Goal: Check status

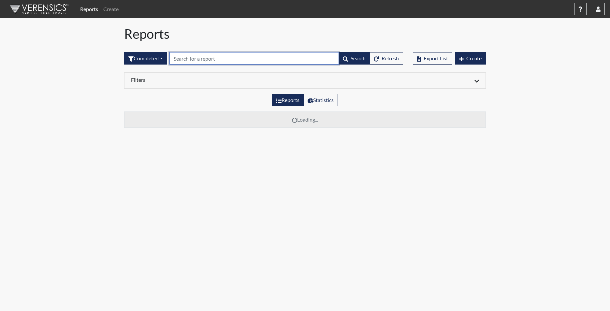
click at [190, 55] on input "text" at bounding box center [253, 58] width 169 height 12
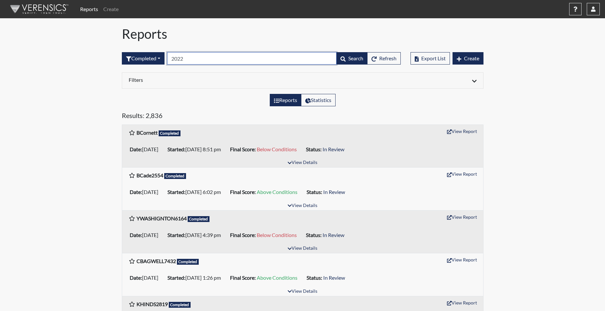
type input "2022"
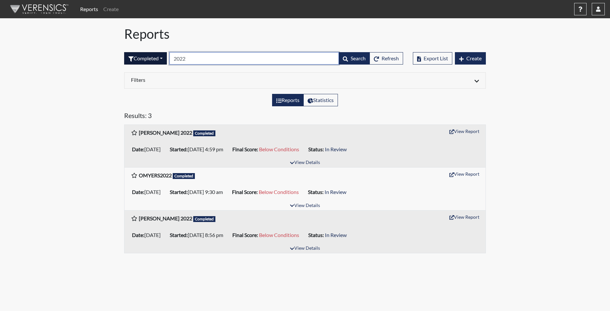
drag, startPoint x: 170, startPoint y: 60, endPoint x: 155, endPoint y: 60, distance: 14.7
click at [155, 60] on form "Completed All Created Sent by email In Progress Declined Completed 2022 Search …" at bounding box center [263, 58] width 279 height 12
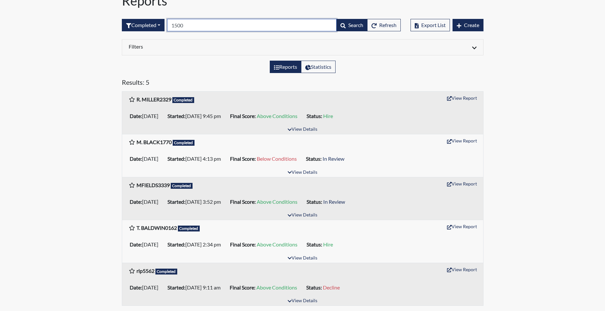
scroll to position [1, 0]
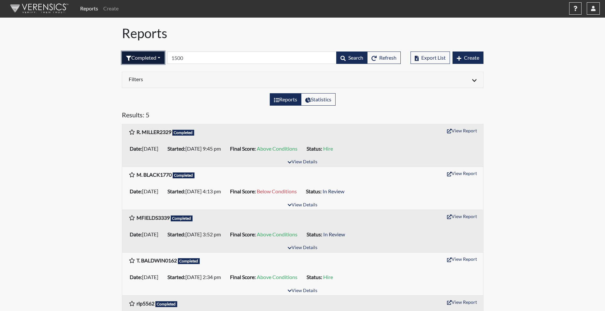
click at [152, 59] on button "Completed" at bounding box center [143, 57] width 43 height 12
click at [155, 97] on button "Sent by email" at bounding box center [147, 93] width 51 height 10
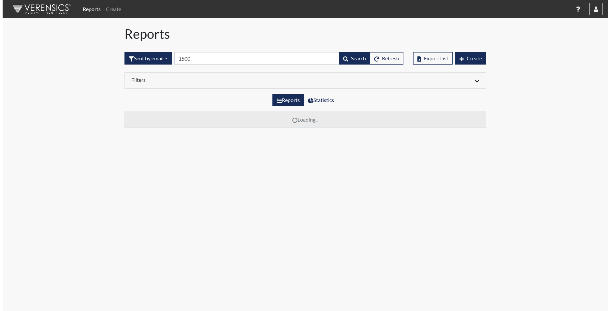
scroll to position [0, 0]
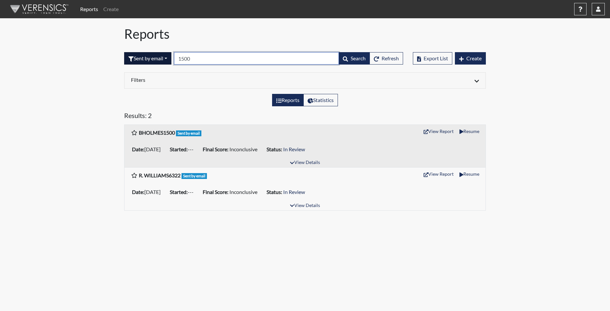
drag, startPoint x: 202, startPoint y: 57, endPoint x: 173, endPoint y: 59, distance: 29.1
click at [173, 59] on form "Sent by email All Created Sent by email In Progress Declined Completed 1500 Sea…" at bounding box center [263, 58] width 279 height 12
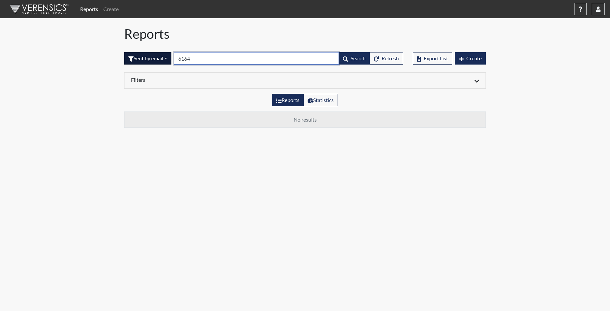
type input "6164"
click at [140, 60] on button "Sent by email" at bounding box center [147, 58] width 47 height 12
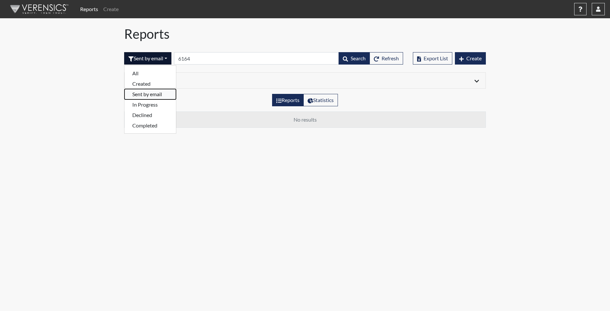
click at [152, 95] on button "Sent by email" at bounding box center [149, 94] width 51 height 10
click at [160, 61] on button "Sent by email" at bounding box center [147, 58] width 47 height 12
click at [148, 107] on button "In Progress" at bounding box center [149, 104] width 51 height 10
click at [150, 62] on button "In Progress" at bounding box center [145, 58] width 43 height 12
click at [145, 116] on button "Declined" at bounding box center [149, 115] width 51 height 10
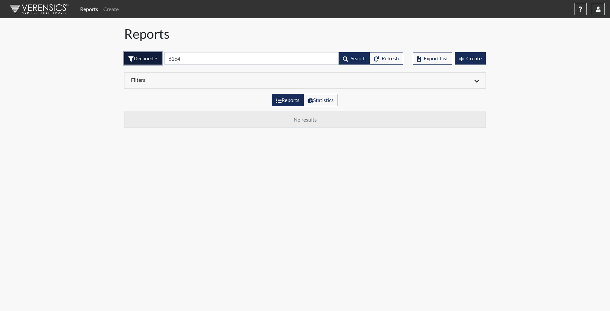
click at [152, 58] on button "Declined" at bounding box center [142, 58] width 37 height 12
click at [145, 127] on button "Completed" at bounding box center [149, 125] width 51 height 10
